Goal: Task Accomplishment & Management: Use online tool/utility

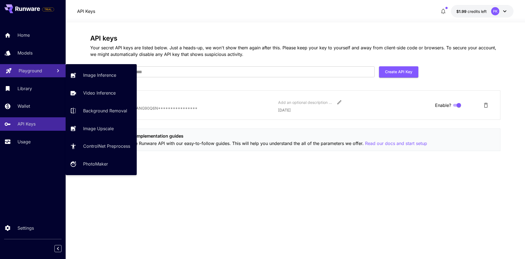
click at [35, 76] on link "Playground" at bounding box center [33, 70] width 66 height 13
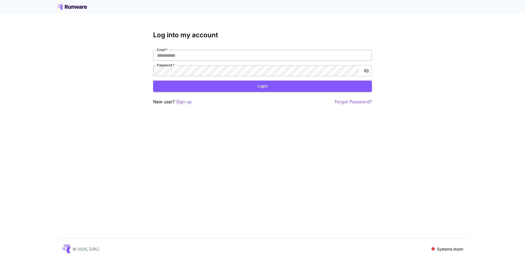
click at [187, 60] on input "Email   *" at bounding box center [262, 55] width 219 height 11
type input "**********"
